Goal: Task Accomplishment & Management: Manage account settings

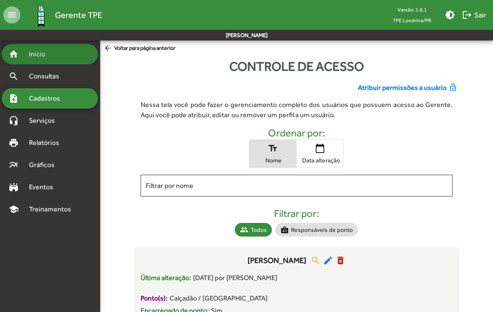
click at [41, 56] on span "Início" at bounding box center [41, 54] width 34 height 10
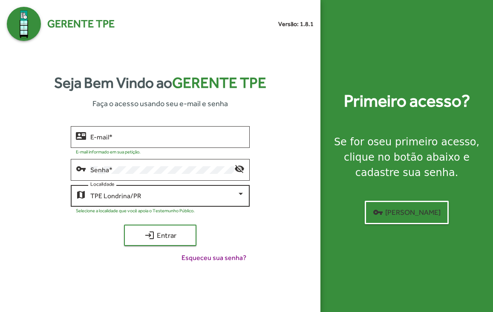
click at [229, 189] on div "TPE Londrina/PR Localidade" at bounding box center [167, 194] width 154 height 23
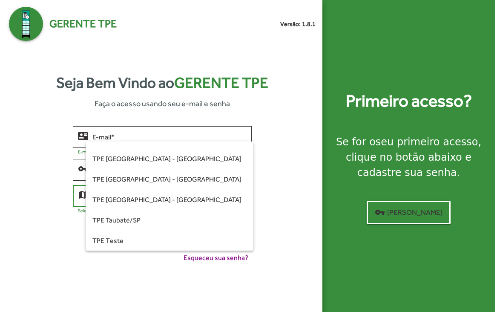
scroll to position [239, 0]
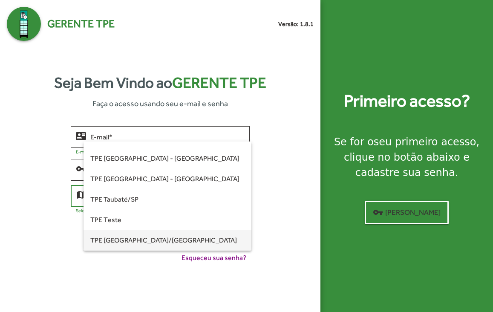
click at [142, 242] on span "TPE [GEOGRAPHIC_DATA]/[GEOGRAPHIC_DATA]" at bounding box center [167, 240] width 154 height 20
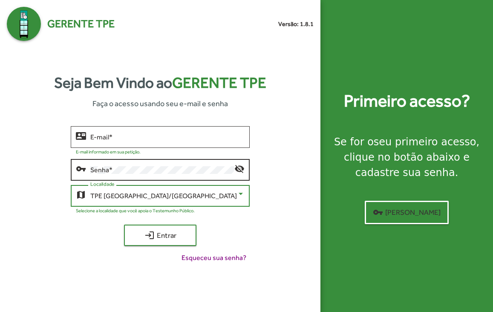
click at [123, 159] on div "Senha *" at bounding box center [162, 168] width 144 height 23
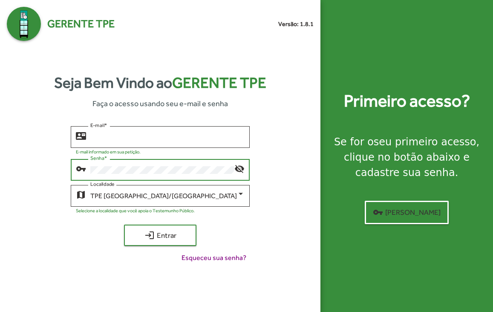
type input "**********"
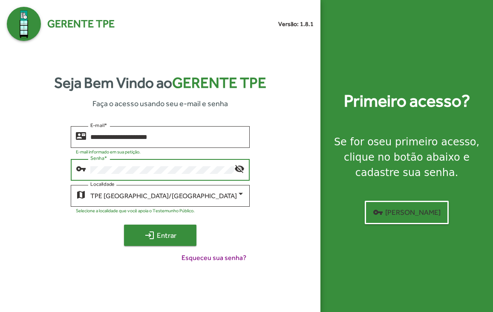
click at [176, 230] on span "login Entrar" at bounding box center [160, 235] width 57 height 15
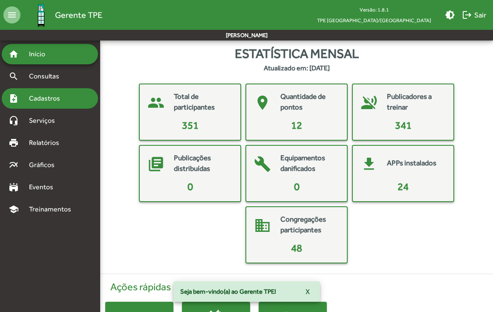
click at [48, 100] on span "Cadastros" at bounding box center [47, 98] width 47 height 10
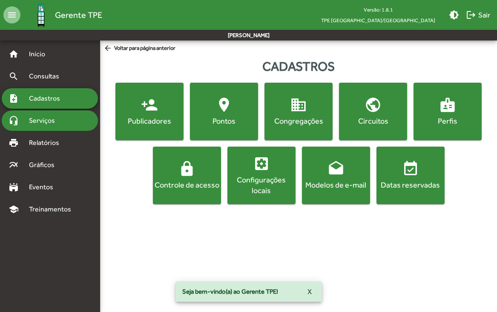
click at [51, 118] on span "Serviços" at bounding box center [45, 121] width 43 height 10
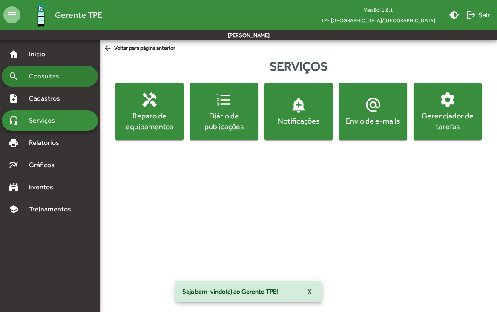
click at [50, 82] on div "search Consultas" at bounding box center [50, 76] width 96 height 20
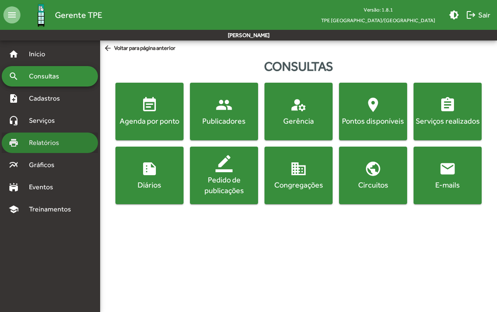
click at [47, 148] on div "print Relatórios" at bounding box center [50, 143] width 96 height 20
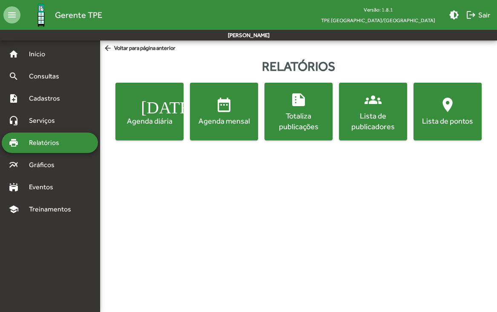
click at [364, 113] on div "Lista de publicadores" at bounding box center [373, 120] width 65 height 21
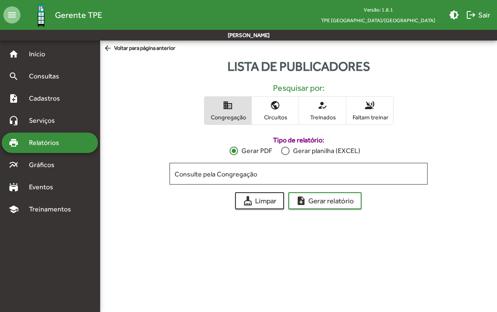
click at [55, 146] on span "Relatórios" at bounding box center [47, 143] width 46 height 10
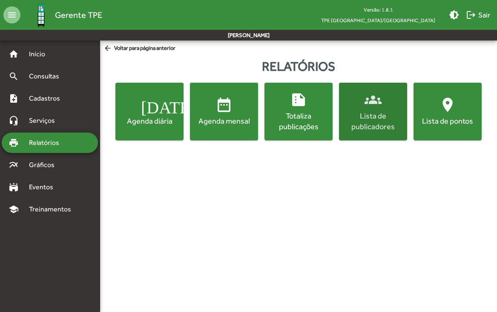
click at [365, 113] on div "Lista de publicadores" at bounding box center [373, 120] width 65 height 21
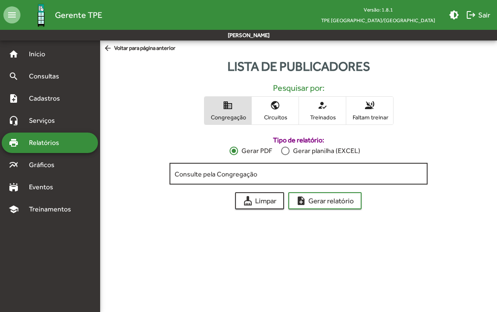
click at [222, 178] on input "Consulte pela Congregação" at bounding box center [299, 174] width 248 height 8
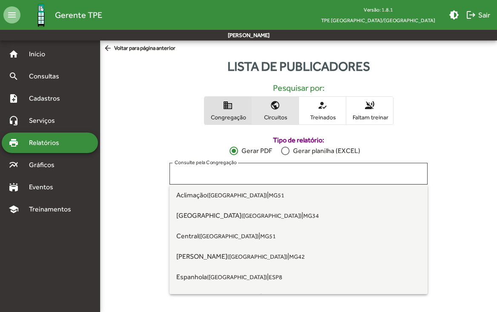
click at [286, 115] on span "Circuitos" at bounding box center [275, 117] width 43 height 8
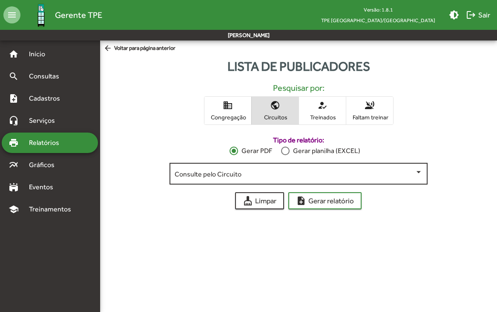
click at [352, 171] on span at bounding box center [295, 174] width 240 height 8
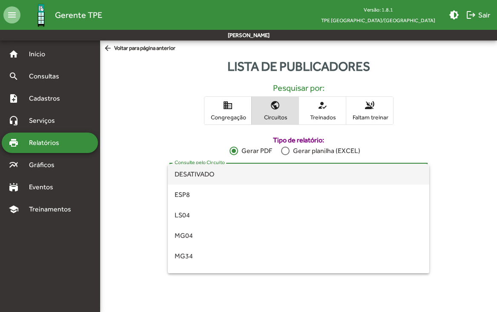
click at [157, 122] on div at bounding box center [248, 156] width 497 height 312
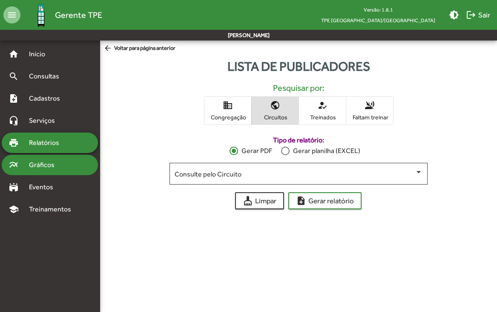
click at [30, 164] on span "Gráficos" at bounding box center [45, 165] width 42 height 10
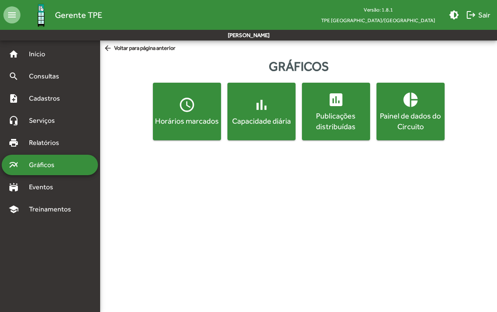
click at [405, 113] on div "Painel de dados do Circuito" at bounding box center [410, 120] width 65 height 21
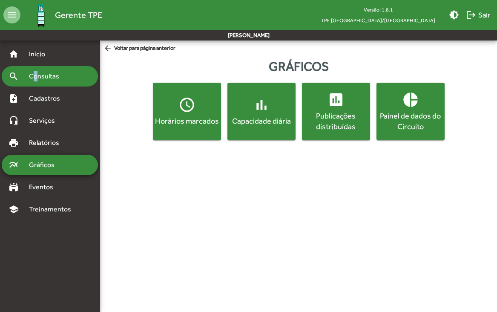
click at [35, 74] on span "Consultas" at bounding box center [47, 76] width 46 height 10
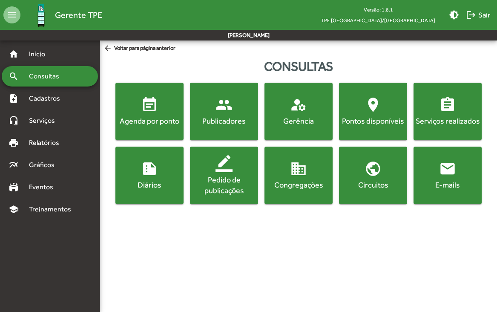
click at [48, 99] on span "Cadastros" at bounding box center [47, 98] width 47 height 10
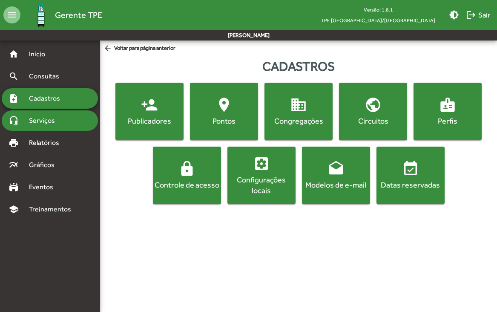
click at [38, 122] on span "Serviços" at bounding box center [45, 121] width 43 height 10
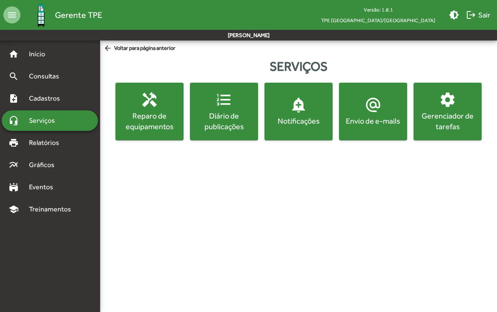
click at [446, 111] on div "Gerenciador de tarefas" at bounding box center [448, 120] width 65 height 21
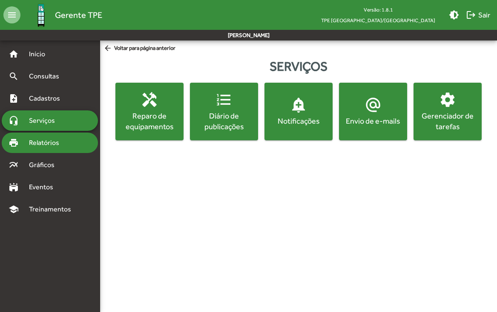
click at [50, 146] on span "Relatórios" at bounding box center [47, 143] width 46 height 10
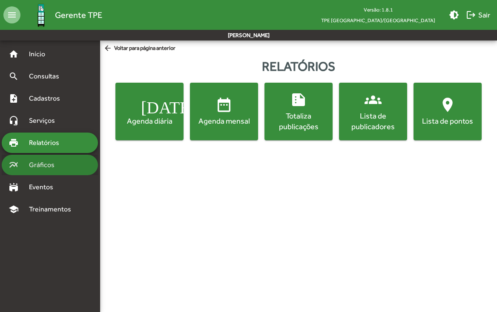
click at [38, 166] on span "Gráficos" at bounding box center [45, 165] width 42 height 10
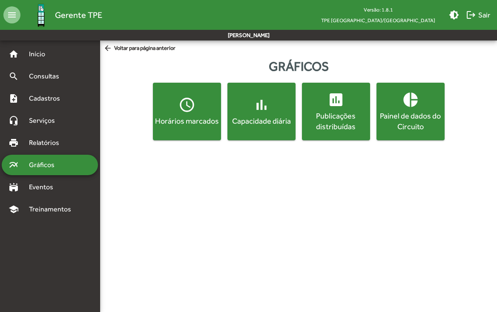
click at [414, 123] on div "Painel de dados do Circuito" at bounding box center [410, 120] width 65 height 21
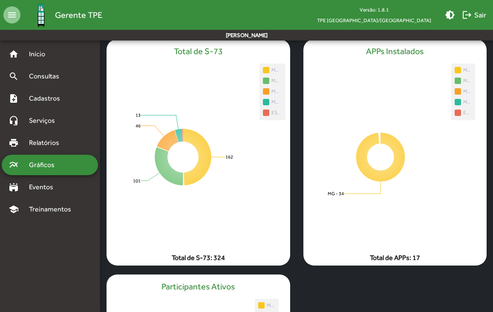
scroll to position [78, 0]
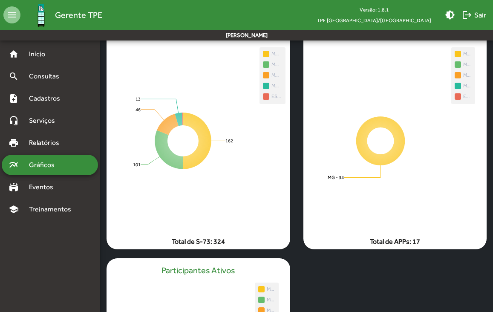
click at [203, 241] on mat-card-footer "Total de S-73: 324" at bounding box center [198, 242] width 197 height 10
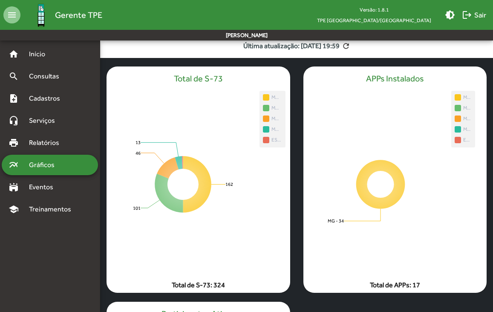
scroll to position [0, 0]
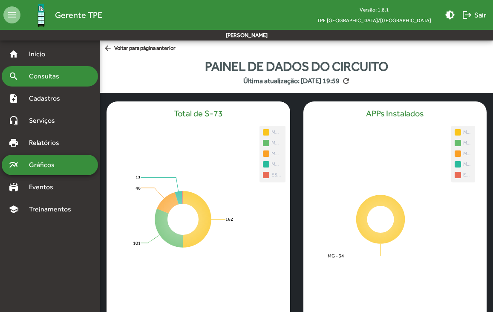
click at [41, 78] on span "Consultas" at bounding box center [47, 76] width 46 height 10
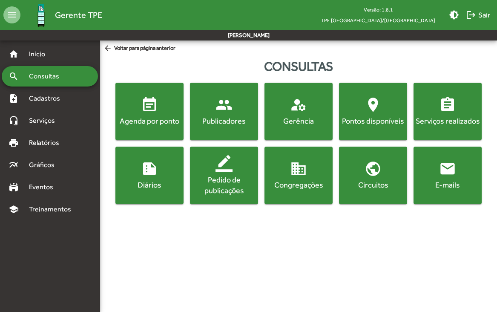
click at [284, 176] on span "domain Congregações" at bounding box center [298, 175] width 65 height 30
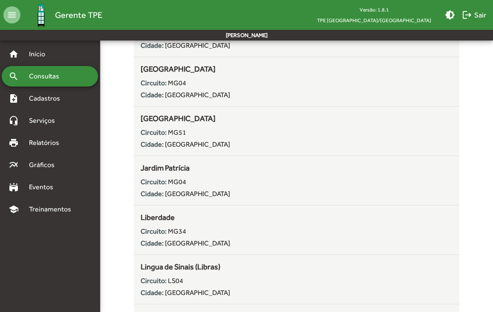
scroll to position [1025, 0]
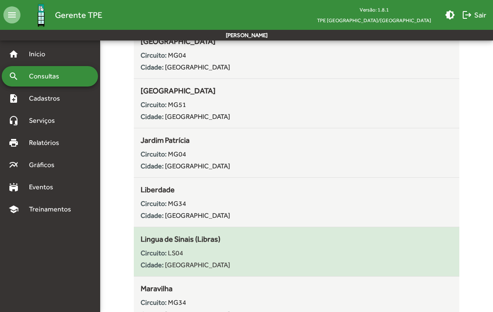
click at [179, 257] on span "LS04" at bounding box center [175, 253] width 15 height 8
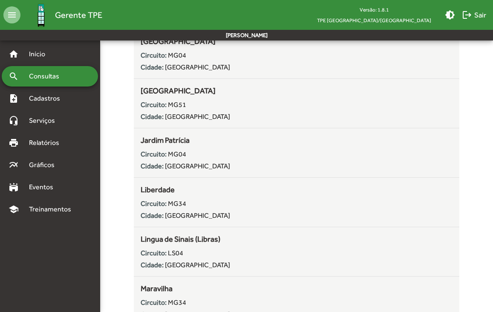
click at [45, 79] on span "Consultas" at bounding box center [47, 76] width 46 height 10
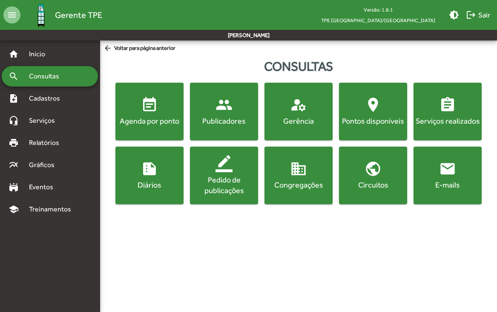
click at [296, 177] on mat-icon "domain" at bounding box center [298, 168] width 17 height 17
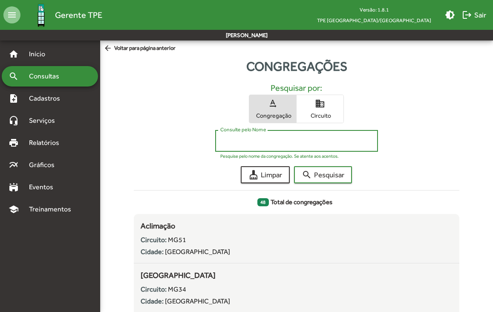
click at [267, 141] on input "Consulte pelo Nome" at bounding box center [296, 141] width 153 height 8
type input "***"
click at [294, 166] on button "search Pesquisar" at bounding box center [323, 174] width 58 height 17
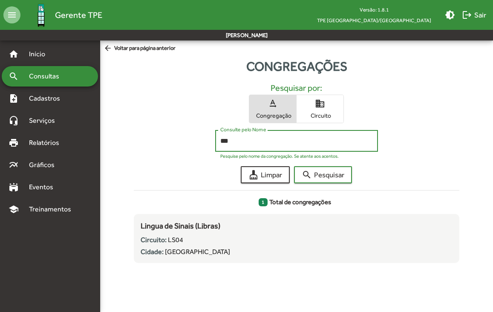
click at [38, 66] on div "search Consultas" at bounding box center [50, 76] width 96 height 20
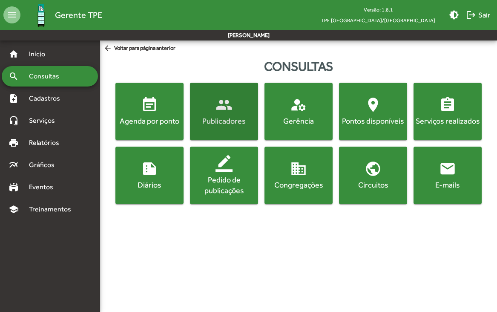
click at [224, 98] on mat-icon "people" at bounding box center [224, 104] width 17 height 17
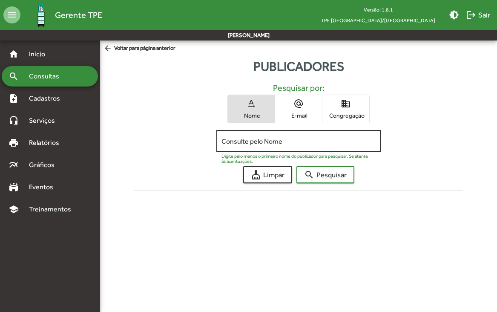
click at [278, 144] on input "Consulte pelo Nome" at bounding box center [299, 141] width 154 height 8
type input "*****"
click at [297, 166] on button "search Pesquisar" at bounding box center [326, 174] width 58 height 17
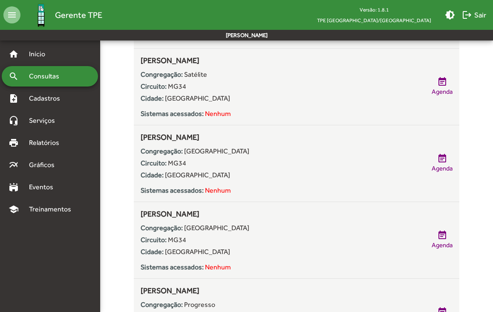
scroll to position [687, 0]
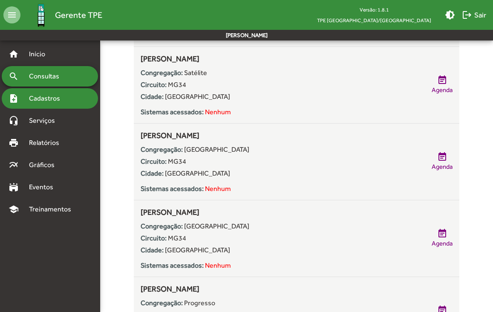
click at [31, 102] on span "Cadastros" at bounding box center [47, 98] width 47 height 10
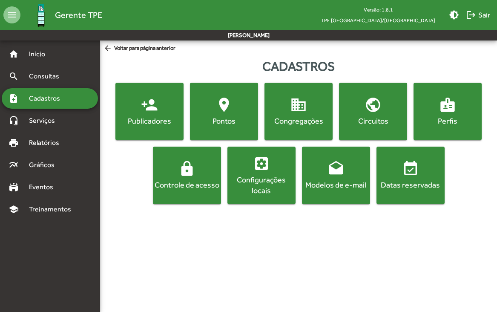
click at [162, 105] on span "person_add Publicadores" at bounding box center [149, 111] width 65 height 30
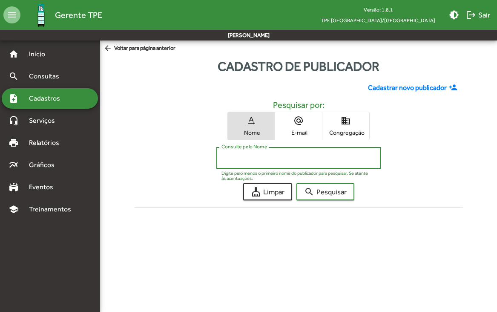
click at [300, 159] on input "Consulte pelo Nome" at bounding box center [299, 158] width 154 height 8
click at [422, 83] on span "Cadastrar novo publicador" at bounding box center [407, 88] width 79 height 10
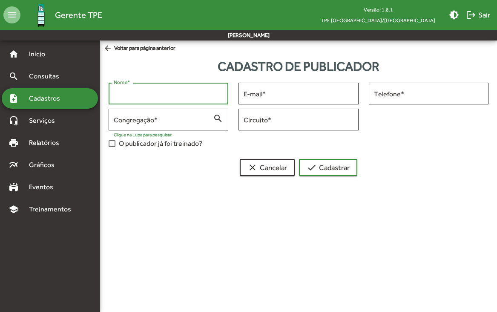
click at [201, 92] on input "Nome *" at bounding box center [169, 94] width 110 height 8
type input "*******"
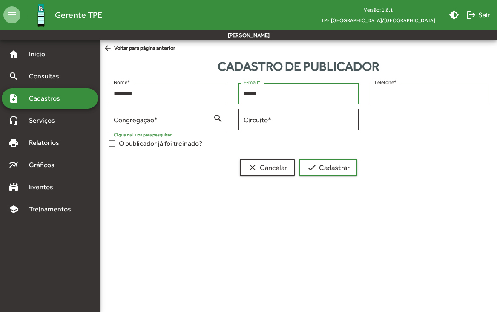
type input "**********"
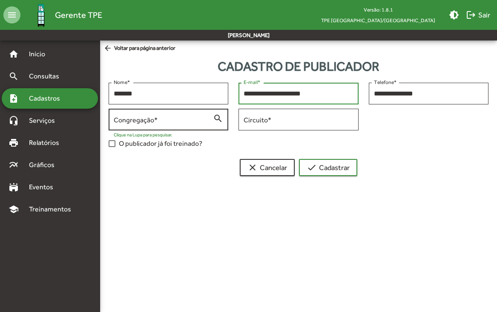
click at [177, 118] on input "Congregação *" at bounding box center [163, 120] width 99 height 8
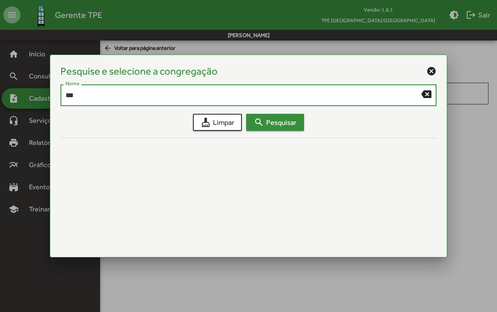
type input "***"
click at [274, 127] on span "search Pesquisar" at bounding box center [275, 122] width 43 height 15
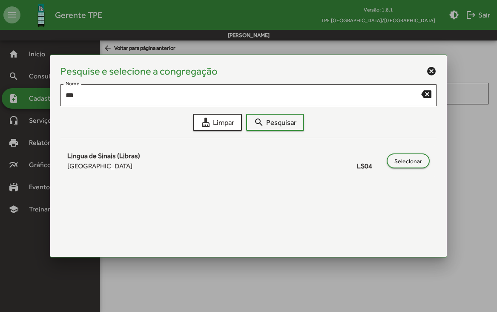
click at [431, 72] on mat-icon "cancel" at bounding box center [432, 71] width 10 height 10
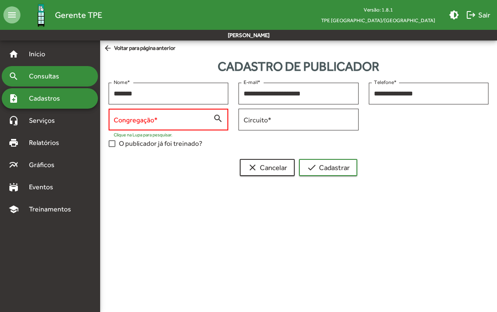
click at [48, 78] on span "Consultas" at bounding box center [47, 76] width 46 height 10
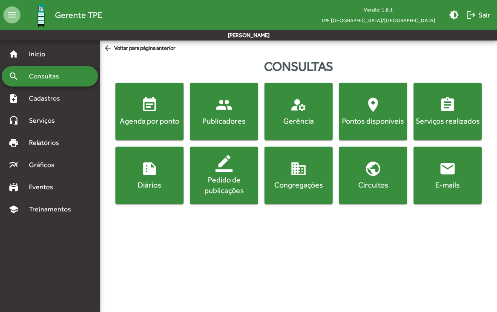
click at [287, 175] on span "domain Congregações" at bounding box center [298, 175] width 65 height 30
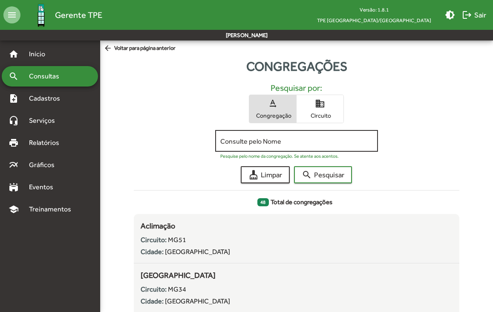
click at [264, 142] on input "Consulte pelo Nome" at bounding box center [296, 141] width 153 height 8
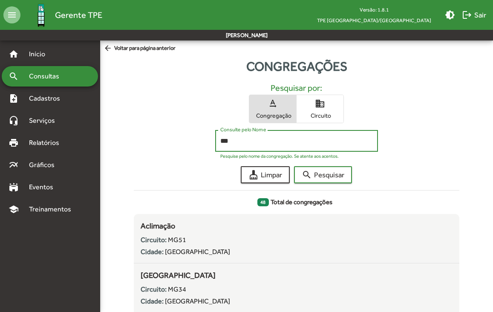
click at [294, 166] on button "search Pesquisar" at bounding box center [323, 174] width 58 height 17
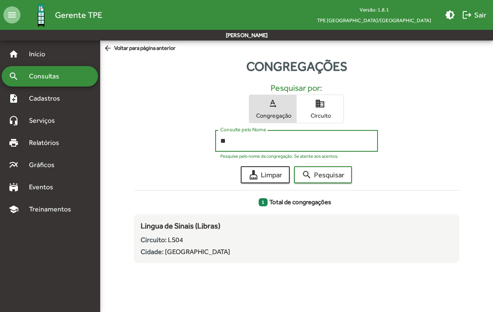
click at [294, 166] on button "search Pesquisar" at bounding box center [323, 174] width 58 height 17
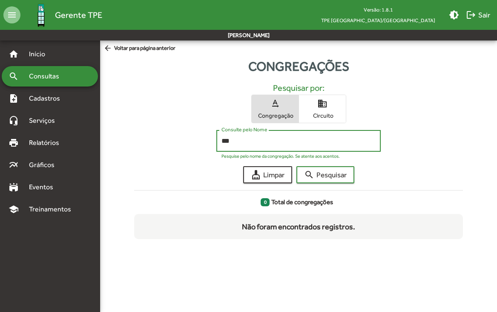
type input "***"
click at [297, 166] on button "search Pesquisar" at bounding box center [326, 174] width 58 height 17
click at [339, 117] on span "Circuito" at bounding box center [322, 116] width 43 height 8
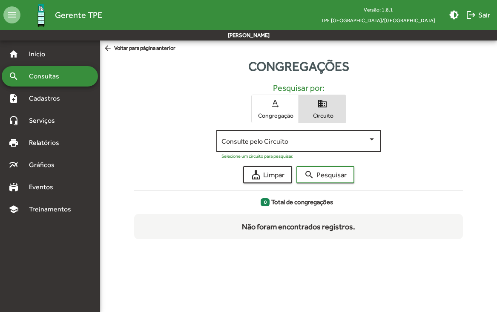
click at [284, 141] on span at bounding box center [295, 141] width 147 height 8
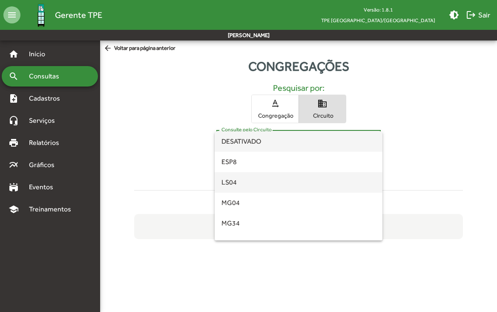
click at [268, 178] on span "LS04" at bounding box center [299, 182] width 154 height 20
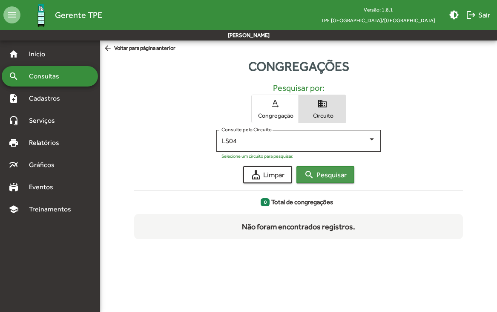
click at [337, 174] on span "search Pesquisar" at bounding box center [325, 174] width 43 height 15
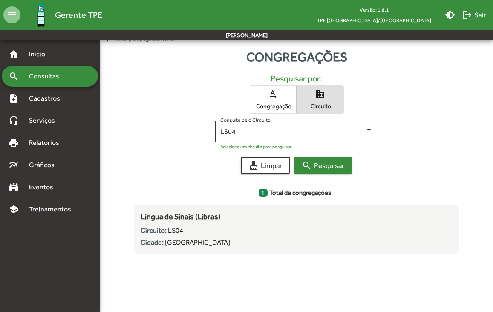
scroll to position [10, 0]
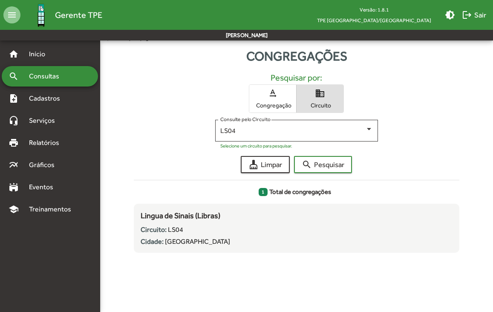
click at [48, 81] on div "search Consultas" at bounding box center [50, 76] width 96 height 20
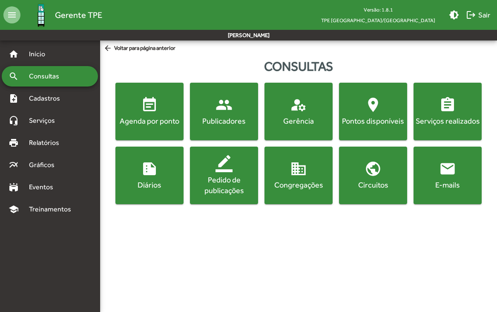
click at [221, 116] on div "Publicadores" at bounding box center [224, 121] width 65 height 11
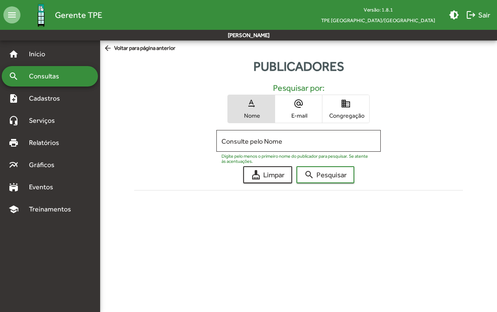
click at [330, 117] on span "Congregação" at bounding box center [346, 116] width 43 height 8
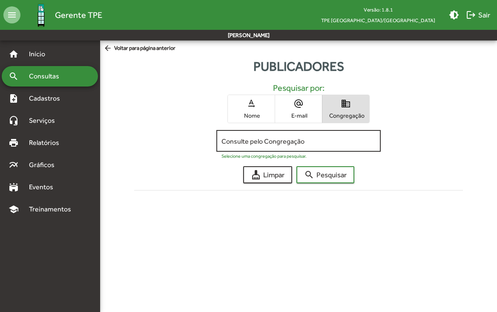
click at [299, 142] on input "Consulte pelo Congregação" at bounding box center [299, 141] width 154 height 8
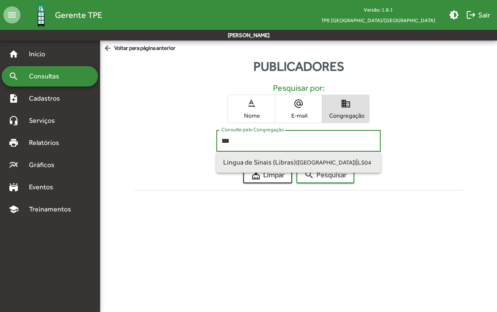
click at [358, 163] on small "LS04" at bounding box center [365, 162] width 14 height 7
type input "**********"
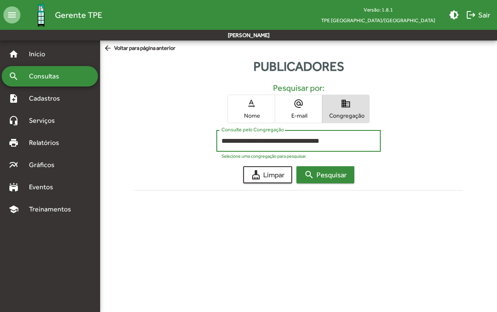
click at [330, 180] on span "search Pesquisar" at bounding box center [325, 174] width 43 height 15
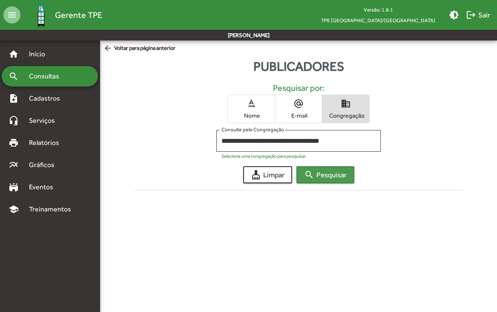
click at [330, 180] on span "search Pesquisar" at bounding box center [325, 174] width 43 height 15
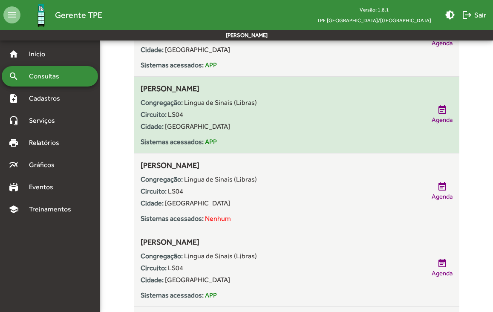
scroll to position [199, 0]
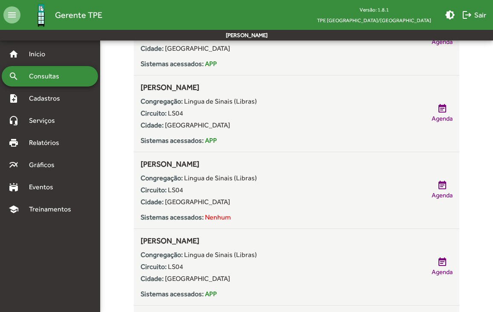
click at [41, 80] on span "Consultas" at bounding box center [47, 76] width 46 height 10
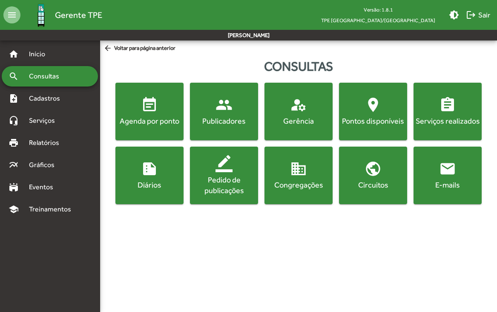
click at [301, 182] on div "Congregações" at bounding box center [298, 184] width 65 height 11
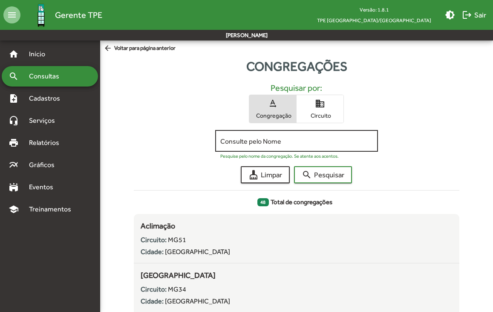
click at [274, 142] on input "Consulte pelo Nome" at bounding box center [296, 141] width 153 height 8
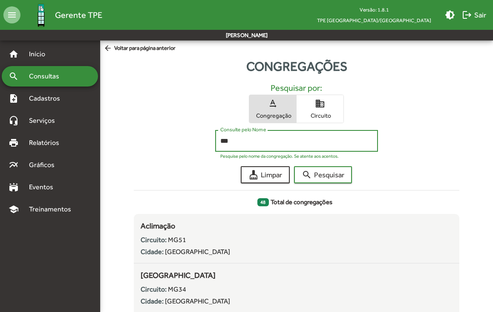
type input "***"
click at [294, 166] on button "search Pesquisar" at bounding box center [323, 174] width 58 height 17
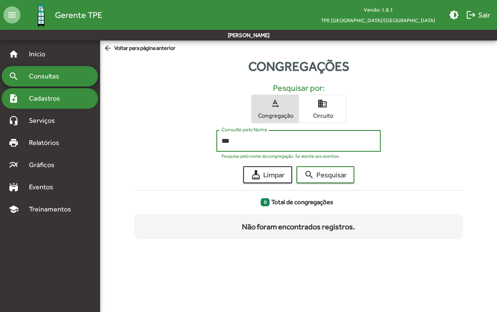
click at [52, 106] on div "note_add Cadastros" at bounding box center [50, 98] width 96 height 20
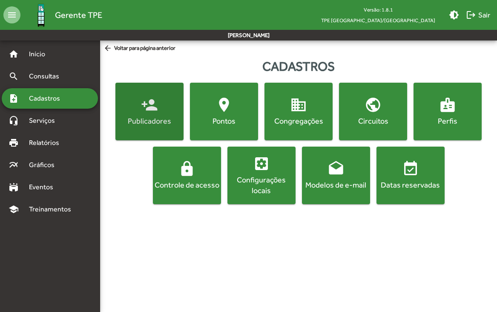
click at [138, 119] on div "Publicadores" at bounding box center [149, 121] width 65 height 11
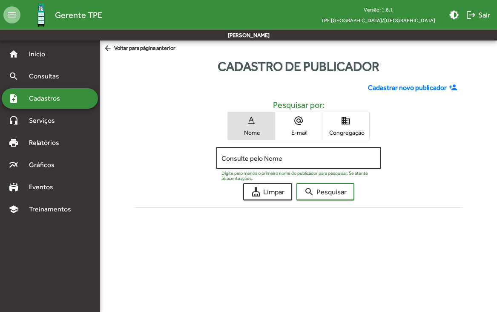
click at [249, 162] on input "Consulte pelo Nome" at bounding box center [299, 158] width 154 height 8
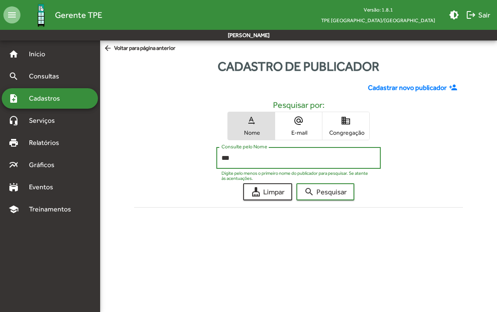
type input "***"
click at [297, 183] on button "search Pesquisar" at bounding box center [326, 191] width 58 height 17
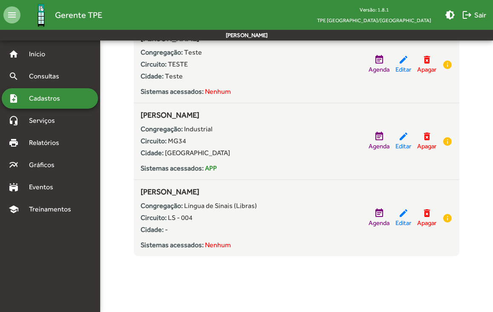
scroll to position [188, 0]
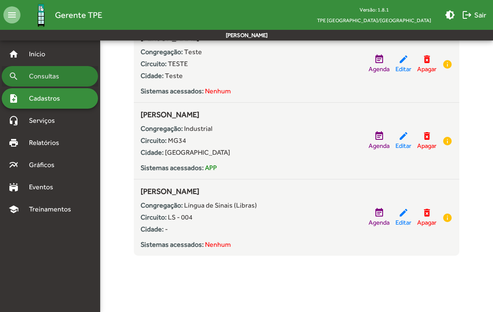
click at [47, 75] on span "Consultas" at bounding box center [47, 76] width 46 height 10
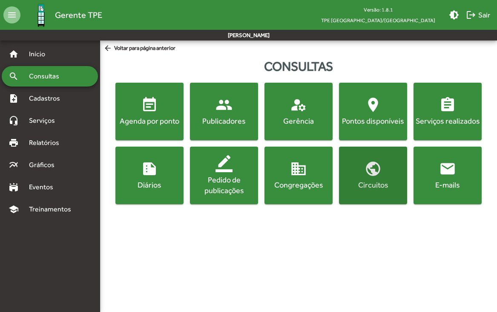
click at [364, 176] on span "public Circuitos" at bounding box center [373, 175] width 65 height 30
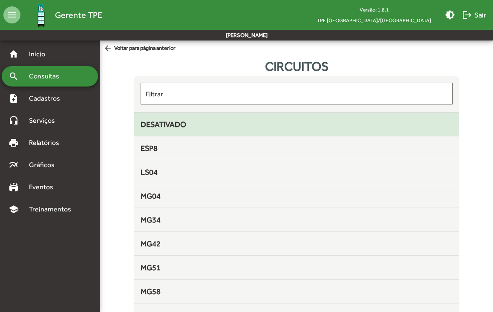
click at [172, 121] on span "DESATIVADO" at bounding box center [164, 124] width 46 height 9
click at [156, 122] on span "DESATIVADO" at bounding box center [164, 124] width 46 height 9
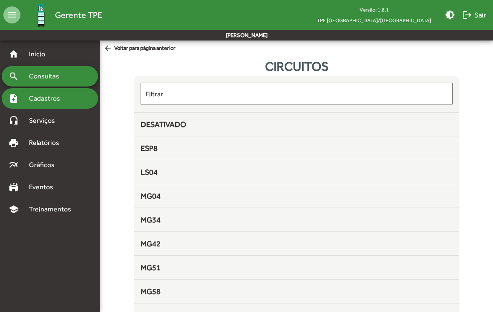
click at [51, 97] on span "Cadastros" at bounding box center [47, 98] width 47 height 10
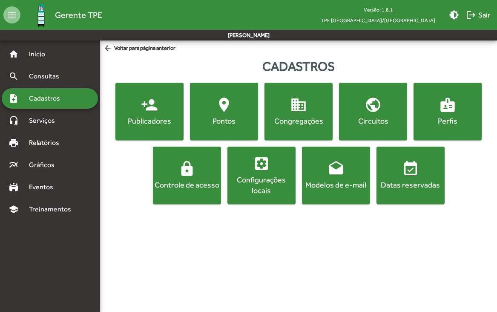
click at [379, 113] on mat-icon "public" at bounding box center [373, 104] width 17 height 17
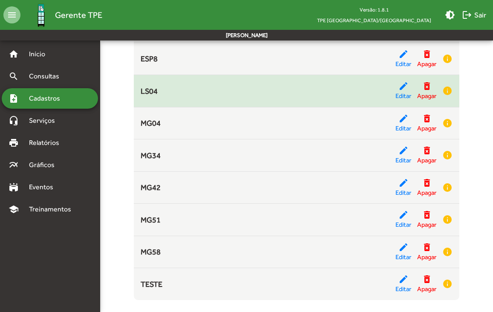
scroll to position [180, 0]
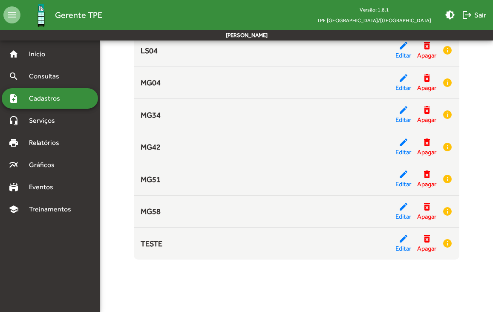
click at [51, 98] on span "Cadastros" at bounding box center [47, 98] width 47 height 10
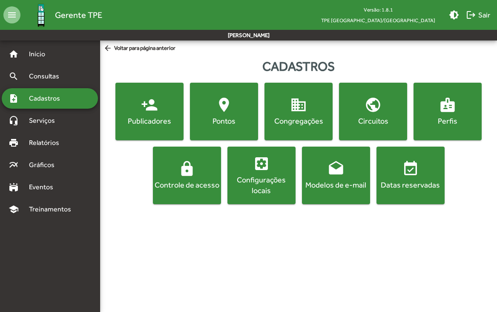
click at [154, 109] on mat-icon "person_add" at bounding box center [149, 104] width 17 height 17
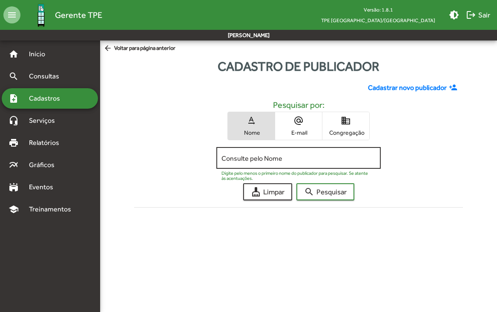
click at [303, 159] on input "Consulte pelo Nome" at bounding box center [299, 158] width 154 height 8
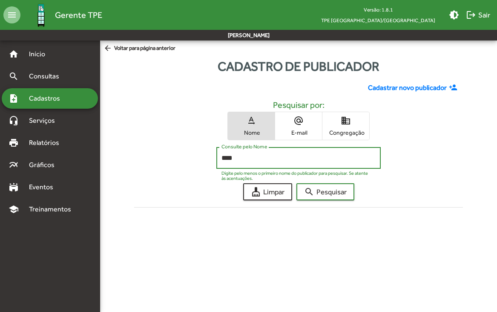
type input "****"
click at [297, 183] on button "search Pesquisar" at bounding box center [326, 191] width 58 height 17
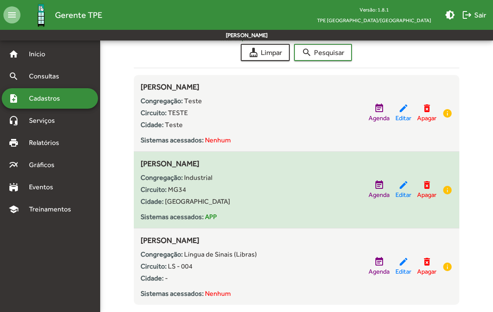
scroll to position [191, 0]
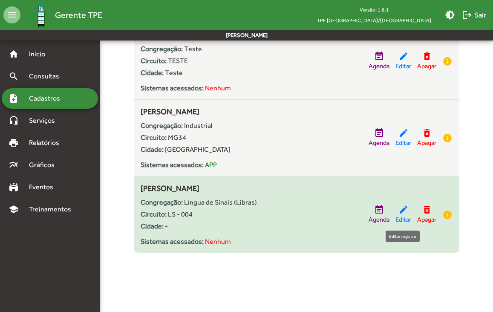
click at [402, 209] on mat-icon "edit" at bounding box center [404, 210] width 10 height 10
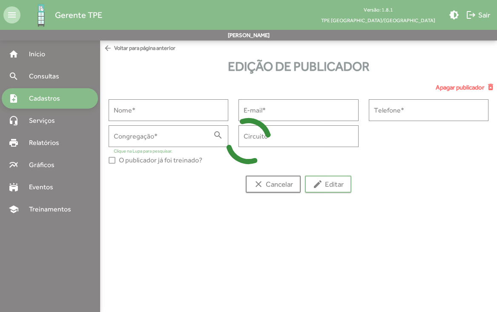
type input "**********"
type input "********"
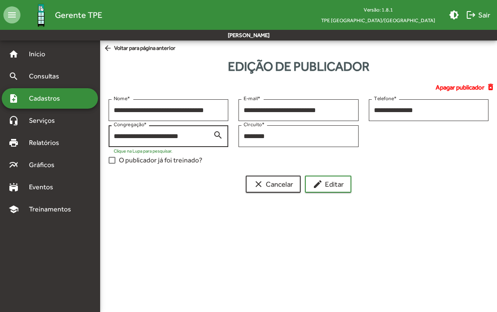
click at [154, 136] on input "**********" at bounding box center [163, 137] width 99 height 8
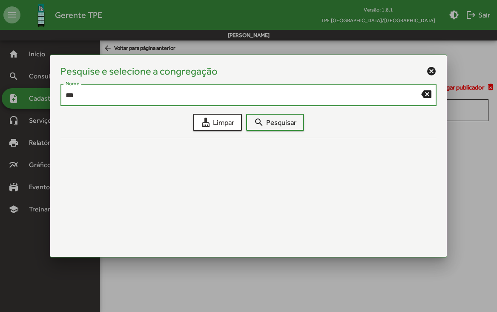
type input "***"
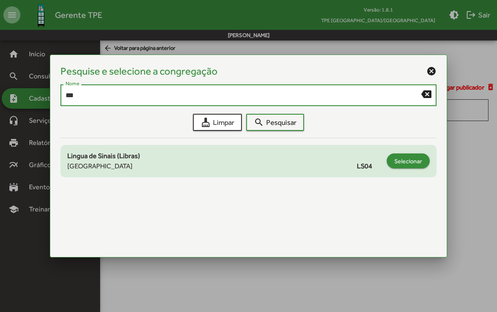
click at [404, 161] on span "Selecionar" at bounding box center [409, 160] width 28 height 15
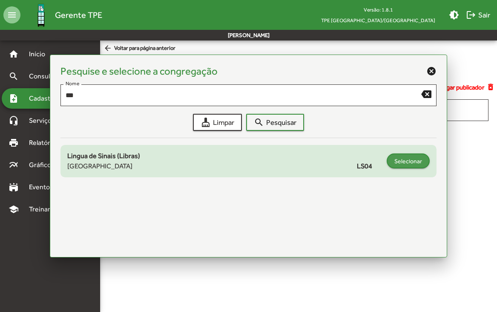
type input "**********"
type input "****"
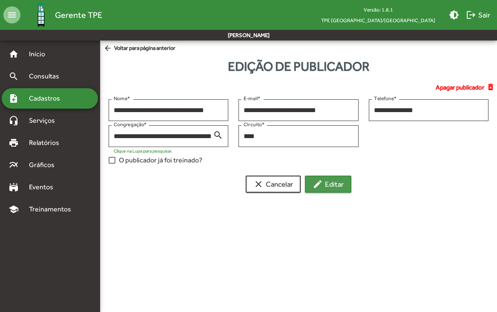
click at [329, 183] on span "edit Editar" at bounding box center [328, 183] width 31 height 15
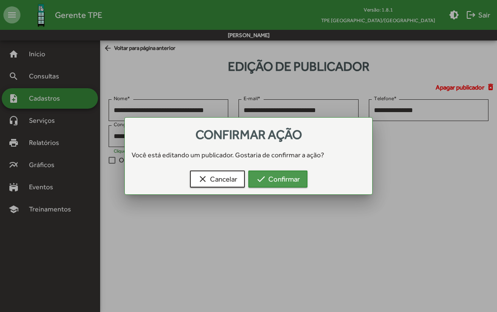
click at [274, 179] on span "check Confirmar" at bounding box center [278, 178] width 44 height 15
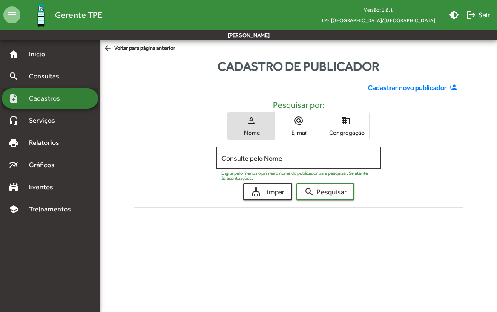
click at [52, 97] on span "Cadastros" at bounding box center [47, 98] width 47 height 10
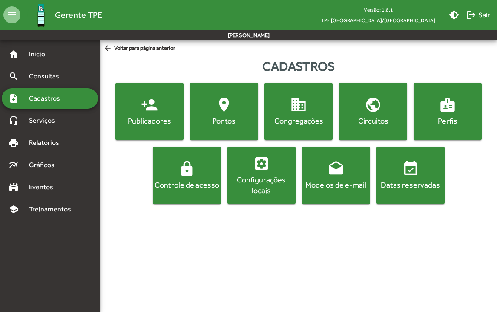
click at [173, 111] on span "person_add Publicadores" at bounding box center [149, 111] width 65 height 30
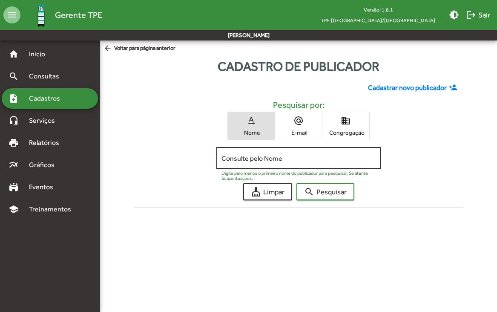
click at [298, 151] on div "Consulte pelo Nome" at bounding box center [299, 156] width 154 height 23
click at [297, 148] on div "Consulte pelo Nome" at bounding box center [299, 156] width 154 height 23
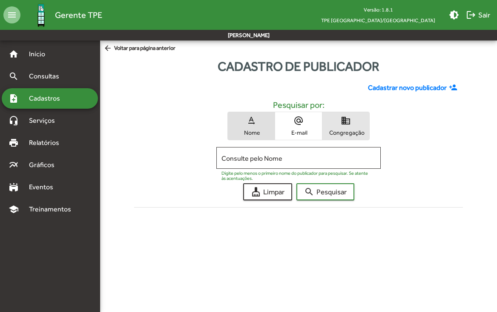
click at [339, 130] on span "Congregação" at bounding box center [346, 133] width 43 height 8
click at [260, 162] on input "Consulte pelo Congregação" at bounding box center [299, 158] width 154 height 8
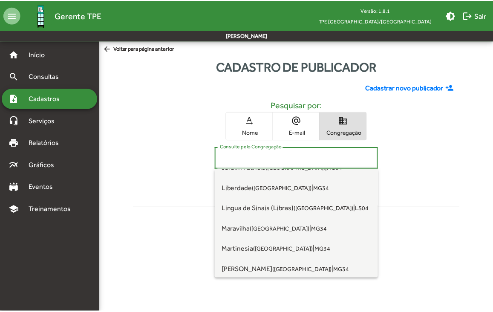
scroll to position [399, 0]
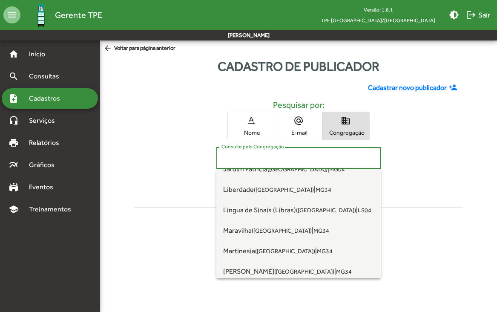
click at [20, 98] on link "note_add Cadastros" at bounding box center [35, 98] width 52 height 10
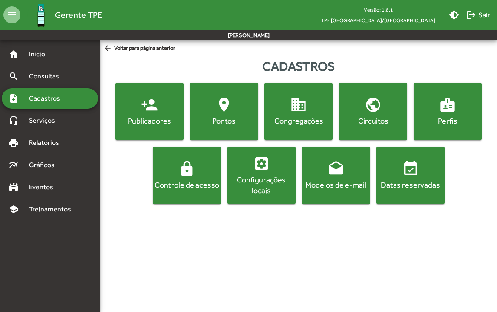
click at [164, 113] on span "person_add Publicadores" at bounding box center [149, 111] width 65 height 30
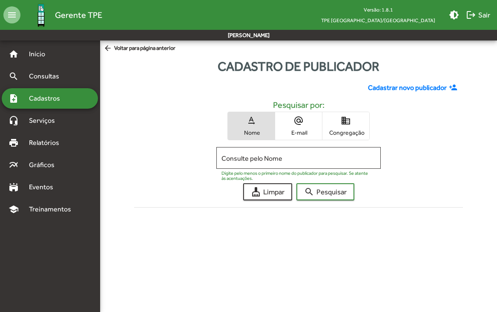
click at [422, 84] on span "Cadastrar novo publicador" at bounding box center [407, 88] width 79 height 10
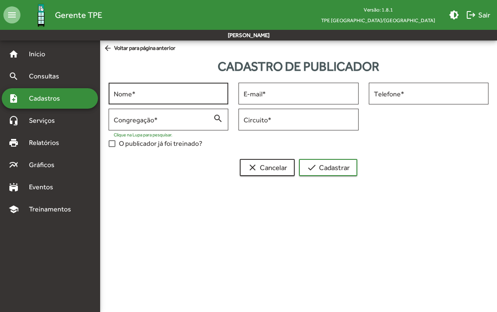
click at [180, 92] on input "Nome *" at bounding box center [169, 94] width 110 height 8
type input "**********"
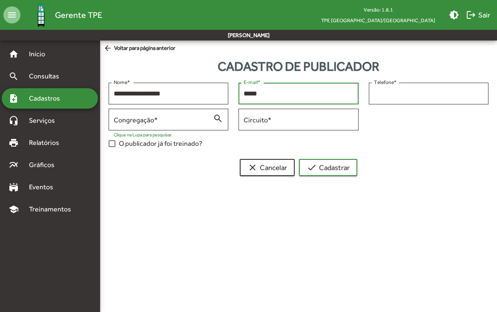
type input "**********"
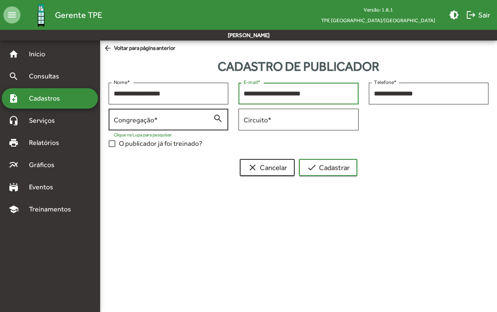
click at [185, 124] on input "Congregação *" at bounding box center [163, 120] width 99 height 8
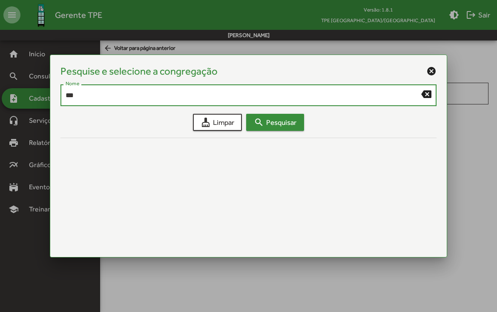
type input "***"
click at [289, 121] on span "search Pesquisar" at bounding box center [275, 122] width 43 height 15
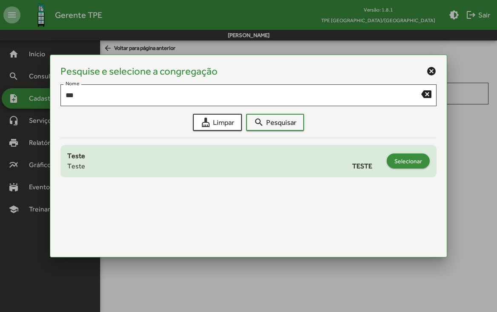
click at [399, 161] on span "Selecionar" at bounding box center [409, 160] width 28 height 15
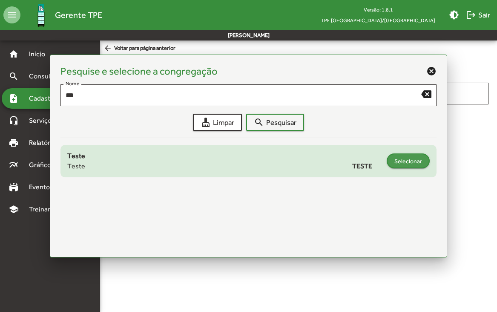
type input "**********"
type input "*****"
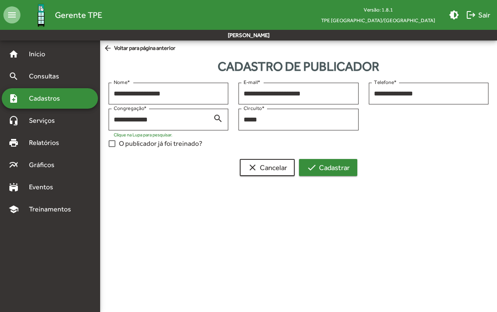
click at [351, 169] on button "check Cadastrar" at bounding box center [328, 167] width 58 height 17
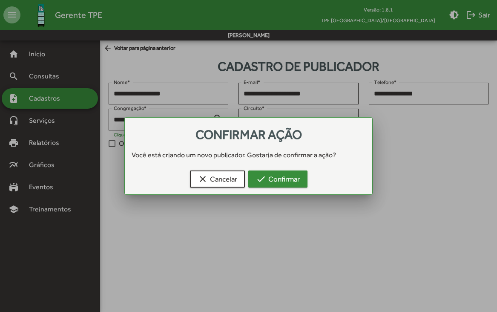
click at [272, 178] on span "check Confirmar" at bounding box center [278, 178] width 44 height 15
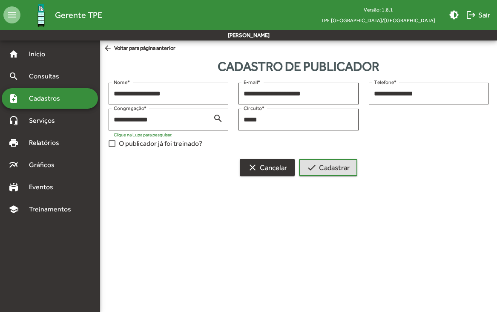
click at [272, 172] on span "clear Cancelar" at bounding box center [268, 167] width 40 height 15
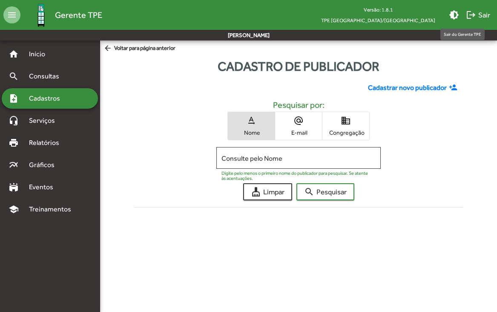
click at [481, 12] on span "logout Sair" at bounding box center [478, 14] width 24 height 15
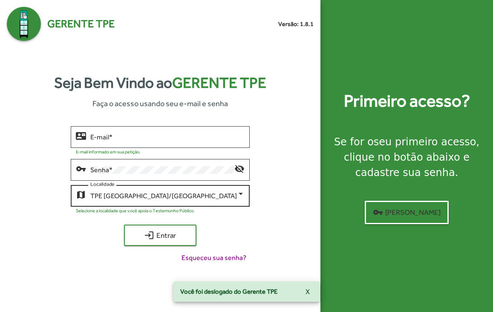
click at [246, 194] on div "map [GEOGRAPHIC_DATA]/MG Localidade" at bounding box center [160, 194] width 179 height 23
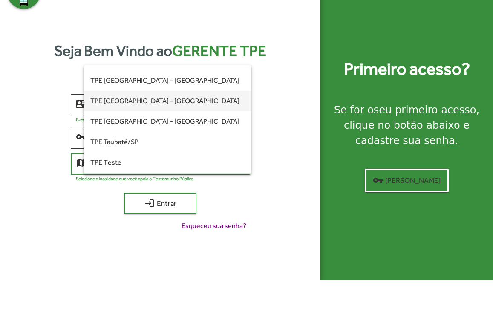
scroll to position [220, 0]
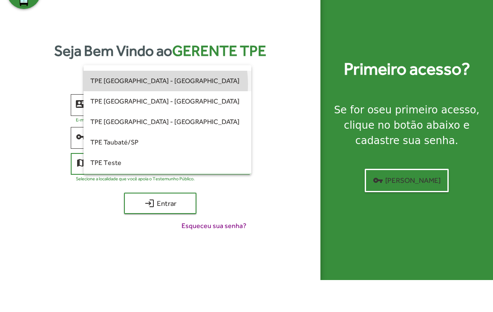
click at [145, 84] on span "TPE [GEOGRAPHIC_DATA] - [GEOGRAPHIC_DATA]" at bounding box center [167, 81] width 154 height 20
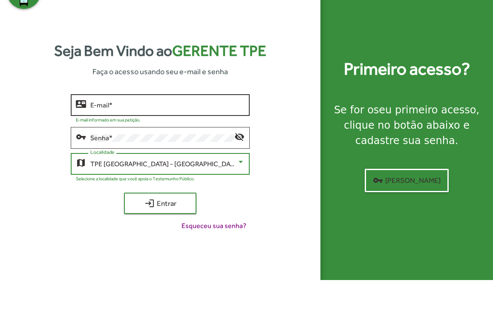
click at [127, 100] on div "E-mail *" at bounding box center [167, 103] width 154 height 23
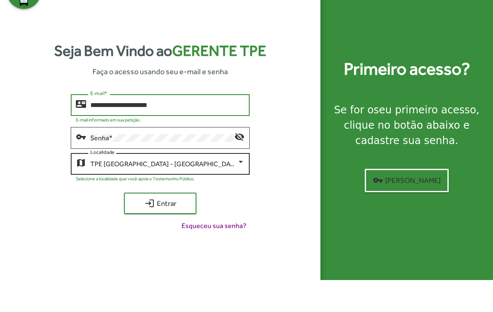
type input "**********"
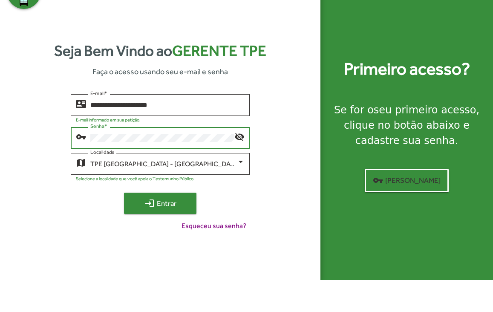
click at [175, 198] on span "login Entrar" at bounding box center [160, 203] width 57 height 15
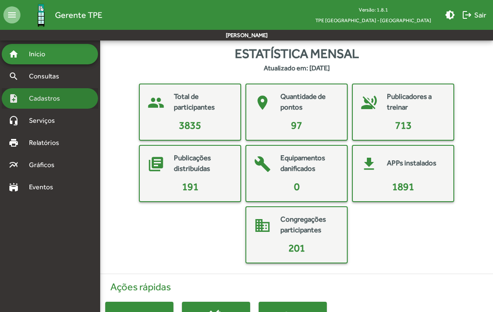
click at [64, 103] on span "Cadastros" at bounding box center [47, 98] width 47 height 10
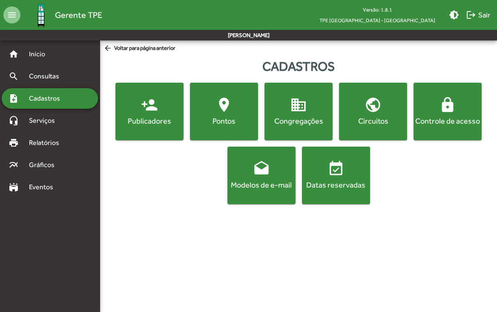
click at [212, 112] on span "location_on [GEOGRAPHIC_DATA]" at bounding box center [224, 111] width 65 height 30
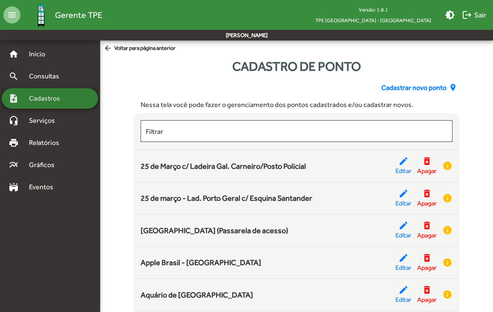
click at [40, 96] on span "Cadastros" at bounding box center [47, 98] width 47 height 10
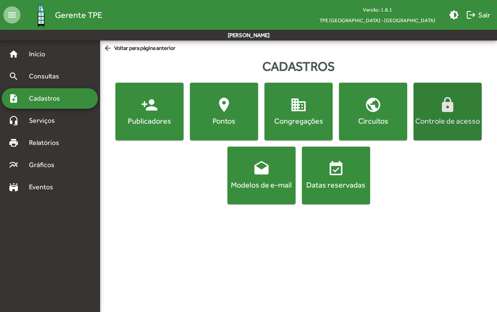
click at [459, 116] on div "Controle de acesso" at bounding box center [448, 121] width 65 height 11
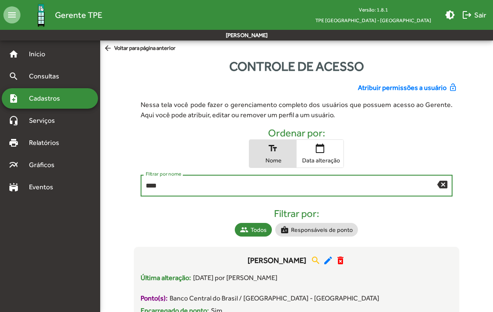
type input "****"
click at [402, 89] on span "Atribuir permissões a usuário" at bounding box center [402, 88] width 89 height 10
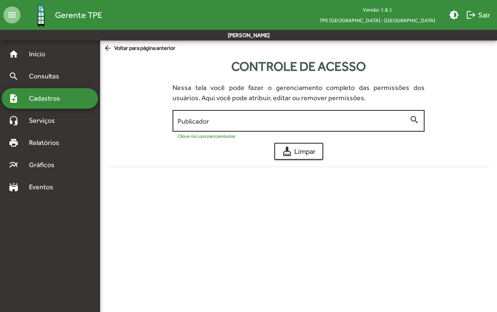
click at [241, 123] on input "Publicador" at bounding box center [294, 121] width 232 height 8
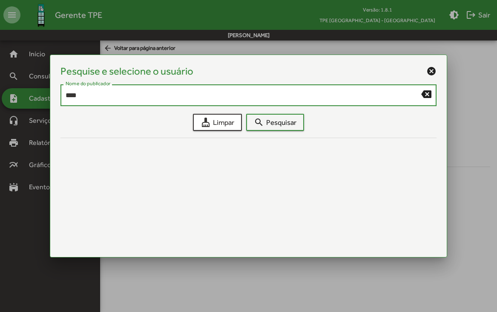
type input "****"
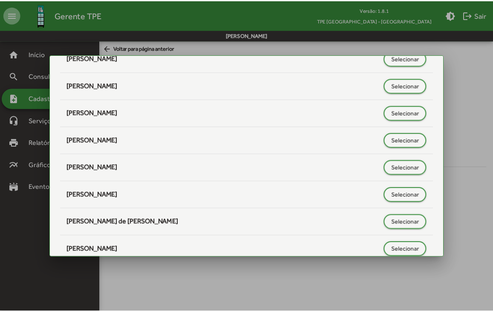
scroll to position [395, 0]
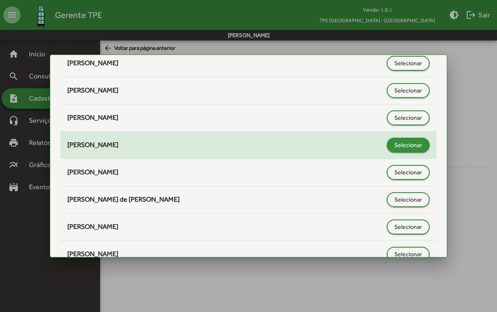
click at [414, 148] on span "Selecionar" at bounding box center [409, 144] width 28 height 15
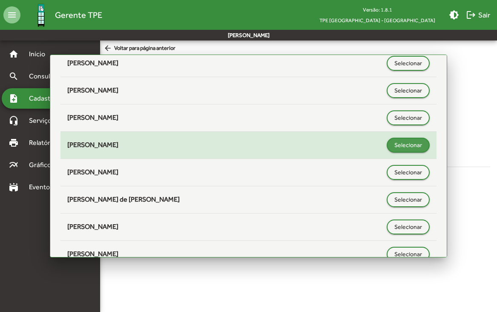
type input "**********"
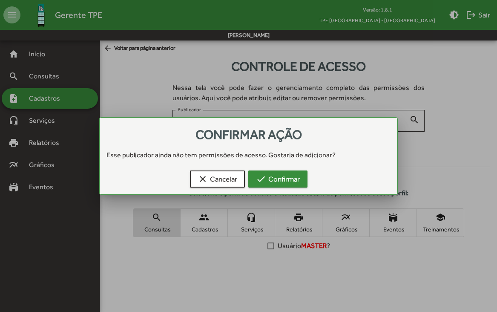
click at [285, 179] on span "check Confirmar" at bounding box center [278, 178] width 44 height 15
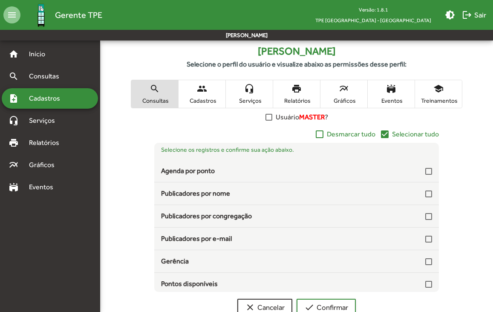
scroll to position [130, 0]
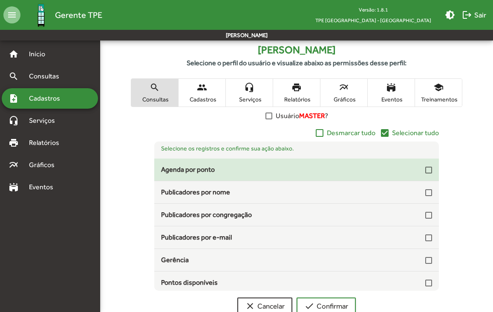
click at [426, 171] on div at bounding box center [428, 170] width 7 height 7
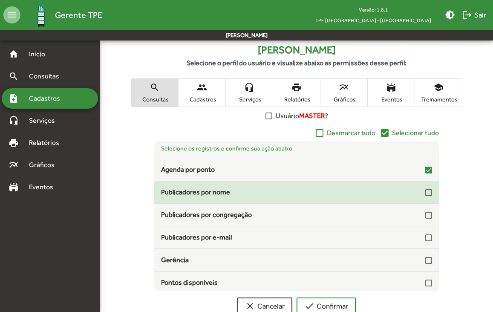
click at [428, 196] on div "Publicadores por nome" at bounding box center [296, 192] width 285 height 10
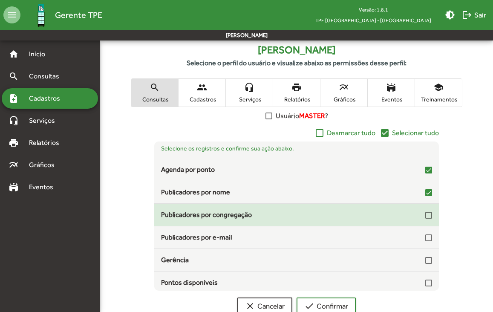
click at [426, 216] on div at bounding box center [428, 215] width 7 height 7
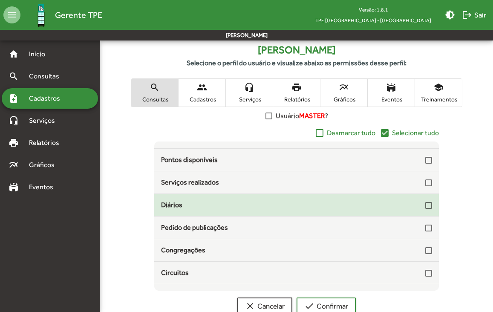
scroll to position [101, 0]
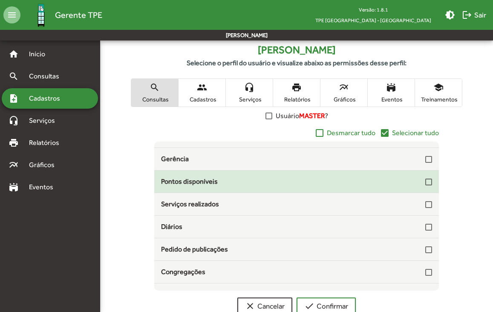
click at [427, 184] on div at bounding box center [428, 182] width 7 height 7
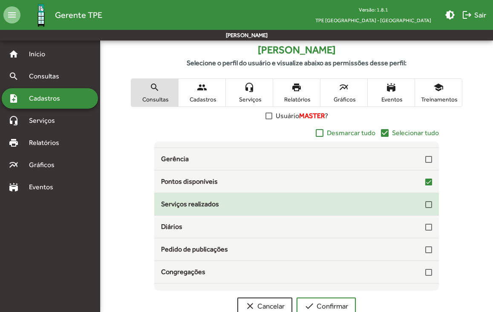
click at [427, 206] on div at bounding box center [428, 204] width 7 height 7
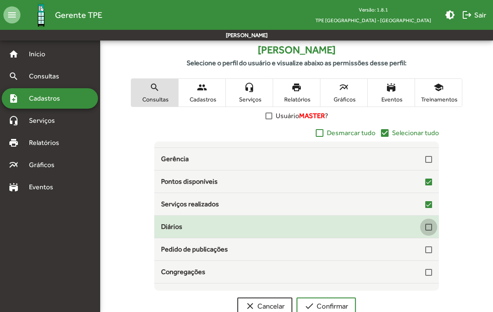
click at [425, 227] on div at bounding box center [428, 227] width 7 height 7
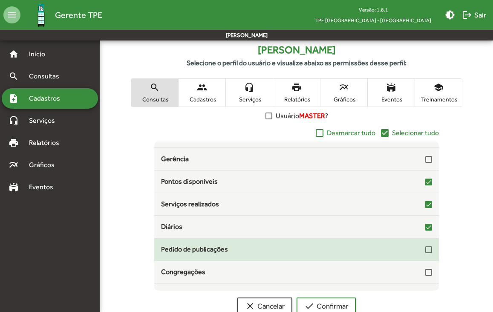
click at [427, 249] on div at bounding box center [428, 249] width 7 height 7
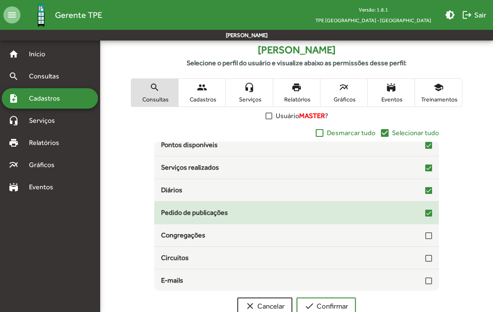
scroll to position [139, 0]
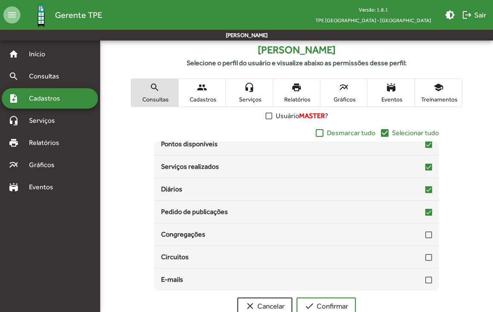
click at [269, 95] on span "headset_mic Serviços" at bounding box center [249, 93] width 47 height 28
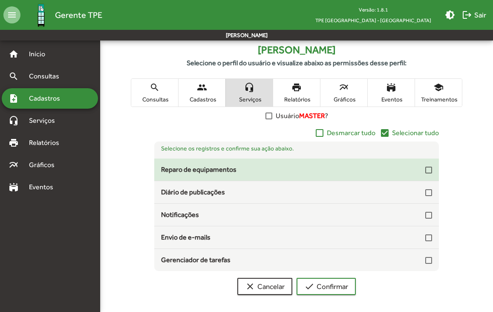
click at [430, 170] on div at bounding box center [428, 170] width 7 height 7
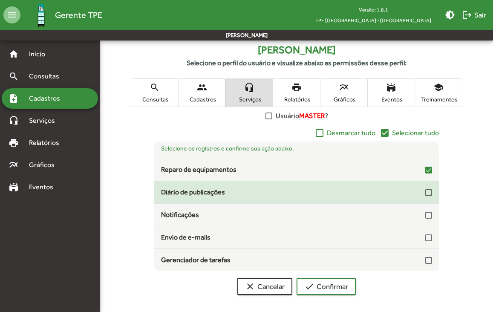
click at [430, 191] on div at bounding box center [428, 192] width 7 height 7
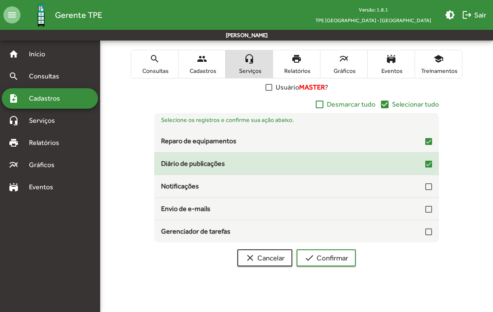
scroll to position [166, 0]
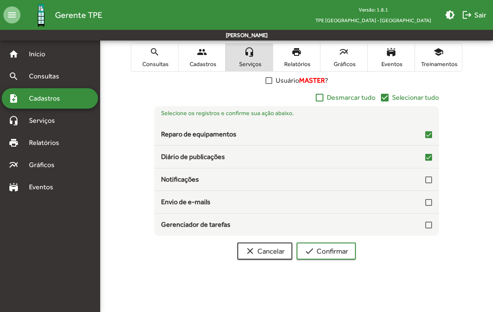
click at [301, 61] on span "Relatórios" at bounding box center [296, 64] width 43 height 8
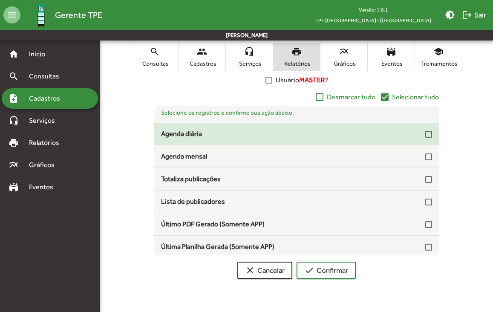
click at [425, 132] on div at bounding box center [428, 134] width 7 height 7
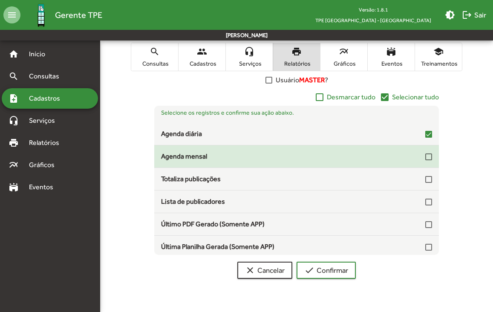
click at [426, 158] on div at bounding box center [428, 156] width 7 height 7
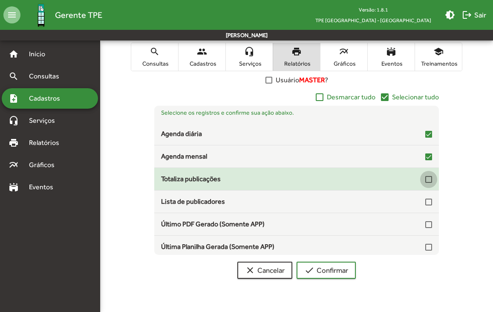
click at [425, 178] on div at bounding box center [428, 179] width 7 height 7
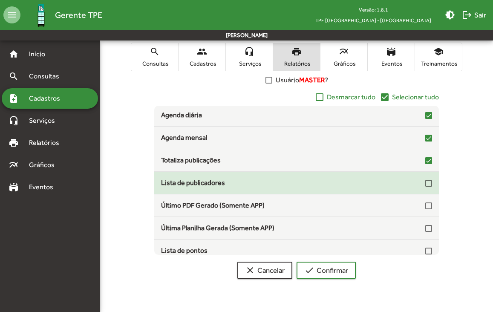
scroll to position [26, 0]
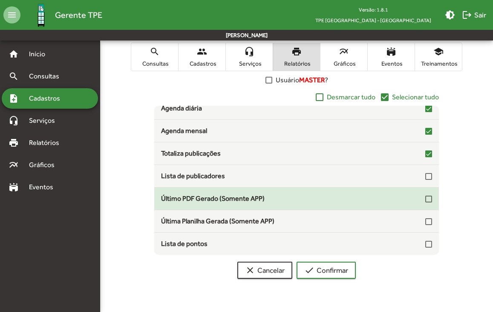
click at [426, 197] on div at bounding box center [428, 199] width 7 height 7
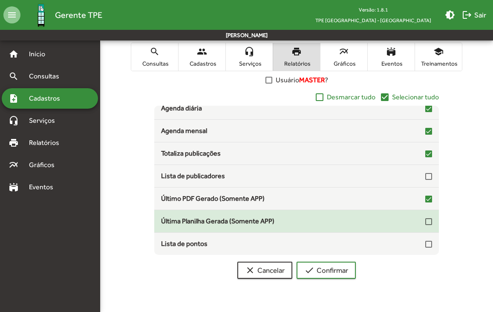
click at [429, 220] on div "Última Planilha Gerada (Somente APP)" at bounding box center [296, 221] width 285 height 10
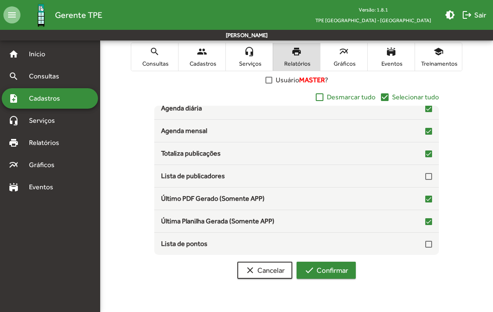
click at [346, 271] on span "check Confirmar" at bounding box center [326, 270] width 44 height 15
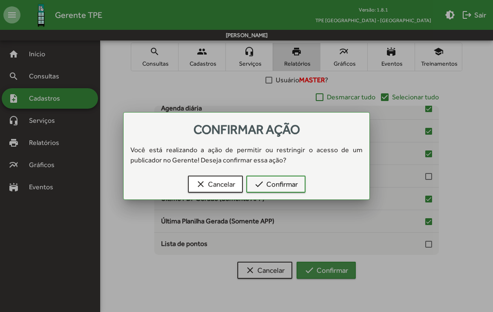
scroll to position [0, 0]
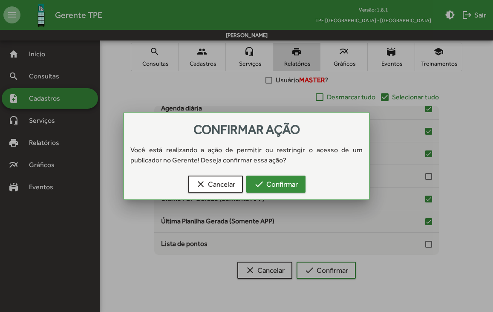
click at [279, 183] on span "check Confirmar" at bounding box center [276, 183] width 44 height 15
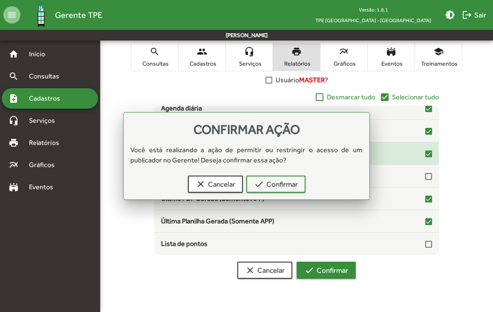
scroll to position [166, 0]
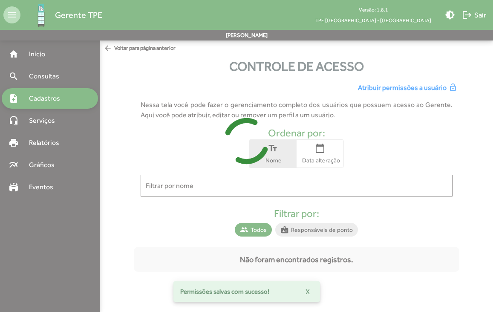
click at [33, 98] on div at bounding box center [246, 156] width 493 height 312
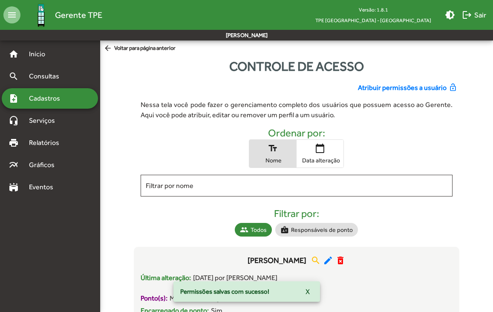
click at [33, 98] on span "Cadastros" at bounding box center [47, 98] width 47 height 10
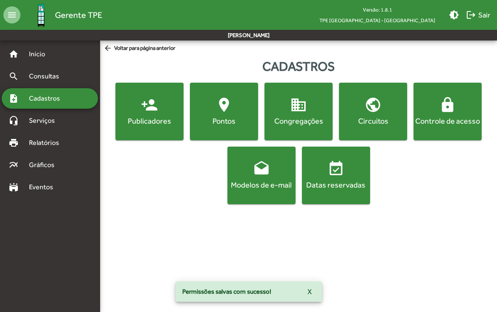
click at [209, 109] on span "location_on [GEOGRAPHIC_DATA]" at bounding box center [224, 111] width 65 height 30
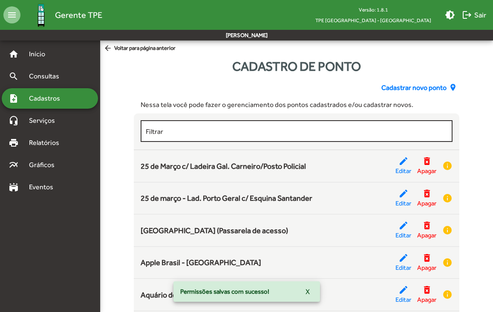
click at [290, 127] on div "Filtrar" at bounding box center [297, 129] width 302 height 23
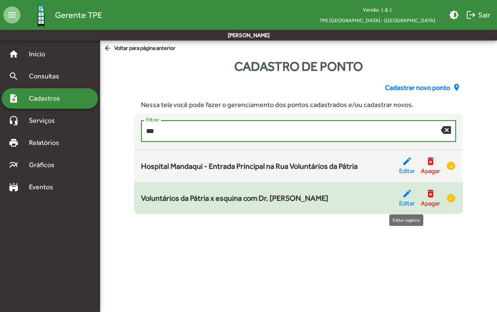
type input "***"
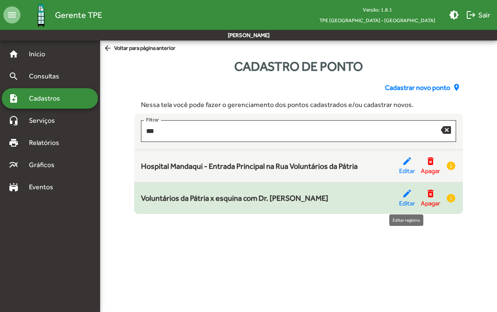
click at [407, 193] on mat-icon "edit" at bounding box center [407, 193] width 10 height 10
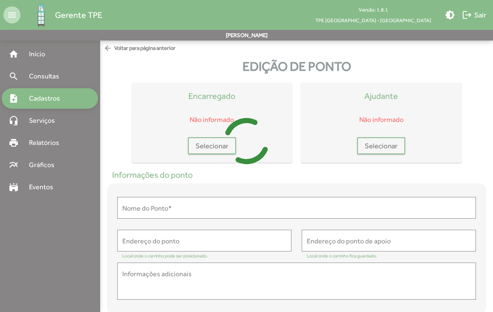
type input "**********"
type textarea "**********"
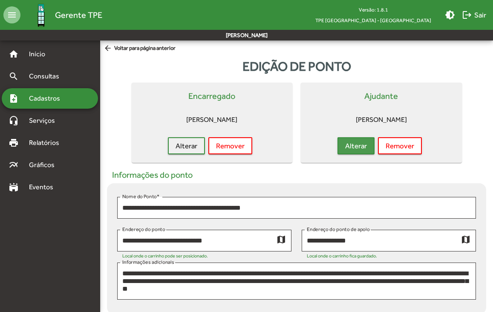
click at [363, 150] on span "Alterar" at bounding box center [356, 145] width 22 height 15
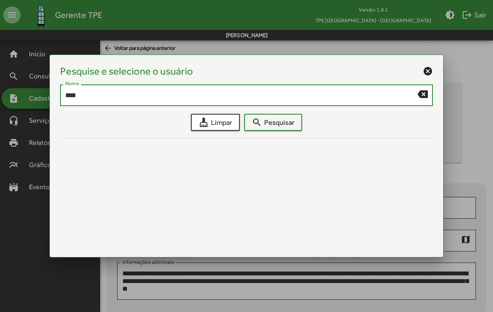
type input "****"
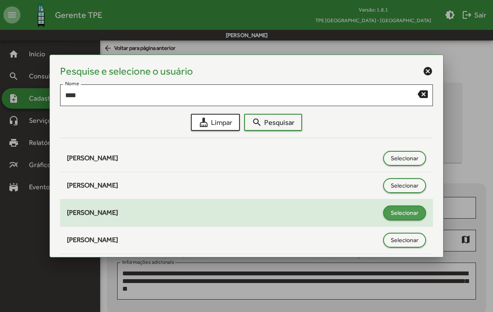
click at [403, 217] on span "Selecionar" at bounding box center [405, 212] width 28 height 15
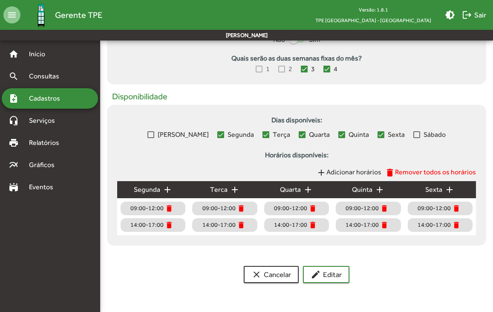
scroll to position [386, 0]
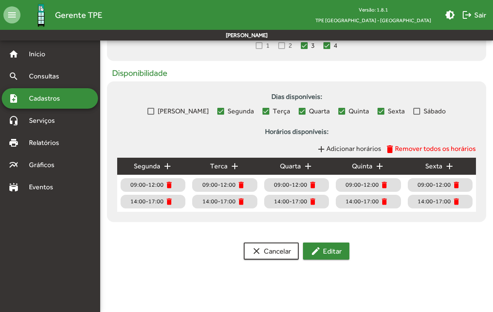
click at [325, 253] on span "edit Editar" at bounding box center [326, 250] width 31 height 15
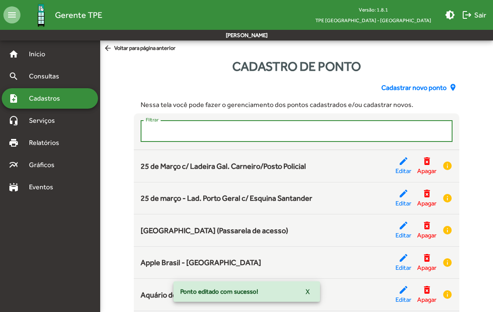
click at [218, 133] on input "Filtrar" at bounding box center [297, 131] width 302 height 8
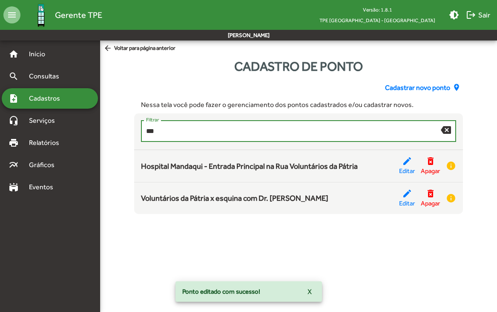
type input "***"
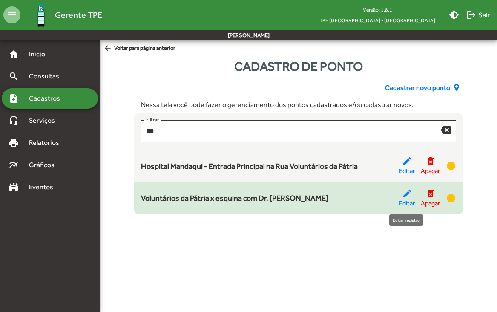
click at [402, 198] on mat-icon "edit" at bounding box center [407, 193] width 10 height 10
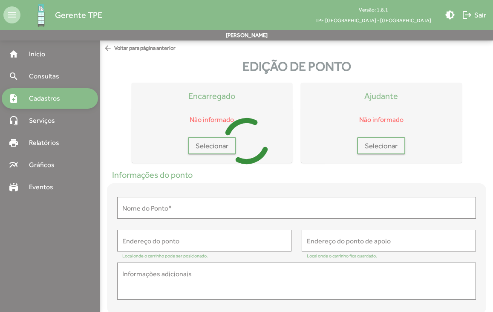
type input "**********"
type textarea "**********"
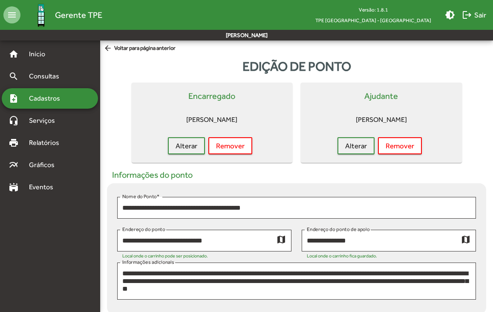
scroll to position [386, 0]
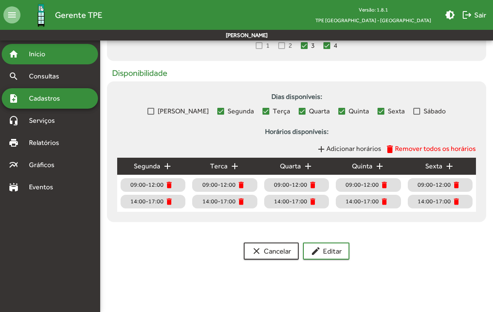
click at [38, 58] on span "Início" at bounding box center [41, 54] width 34 height 10
